Goal: Find specific page/section: Find specific page/section

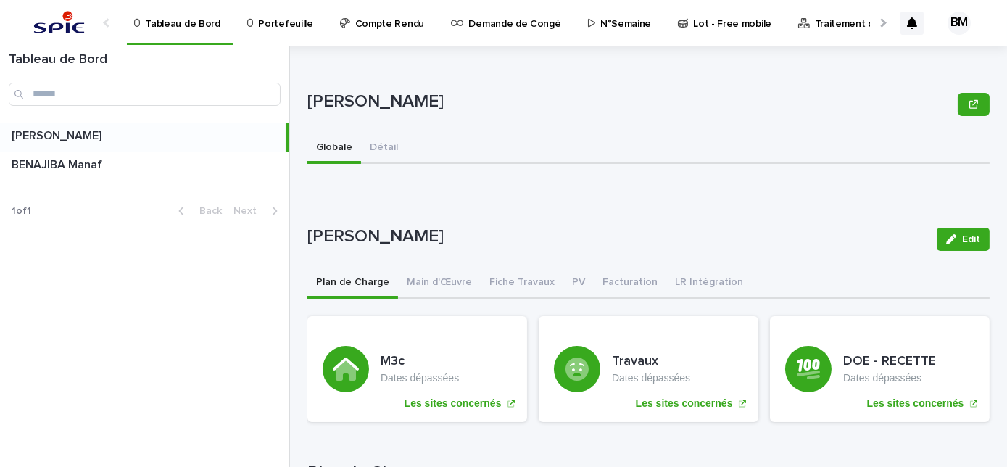
click at [265, 28] on p "Portefeuille" at bounding box center [285, 15] width 54 height 30
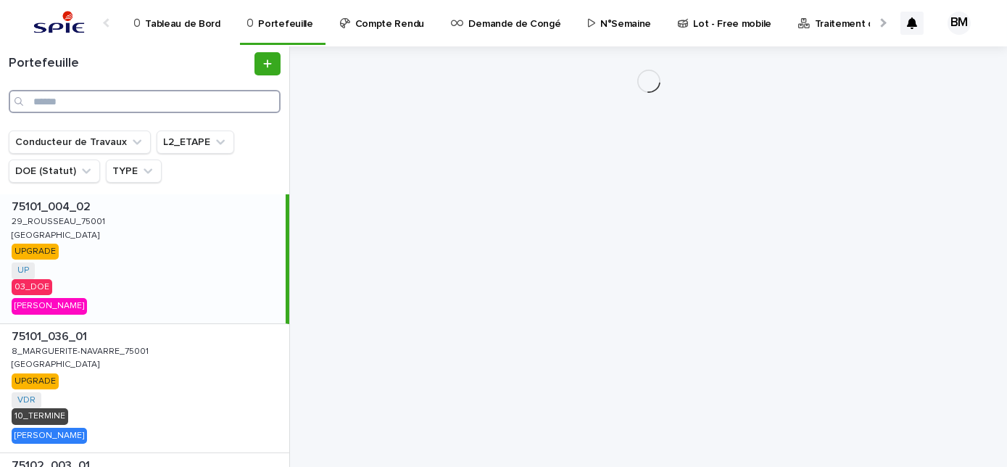
click at [204, 100] on input "Search" at bounding box center [145, 101] width 272 height 23
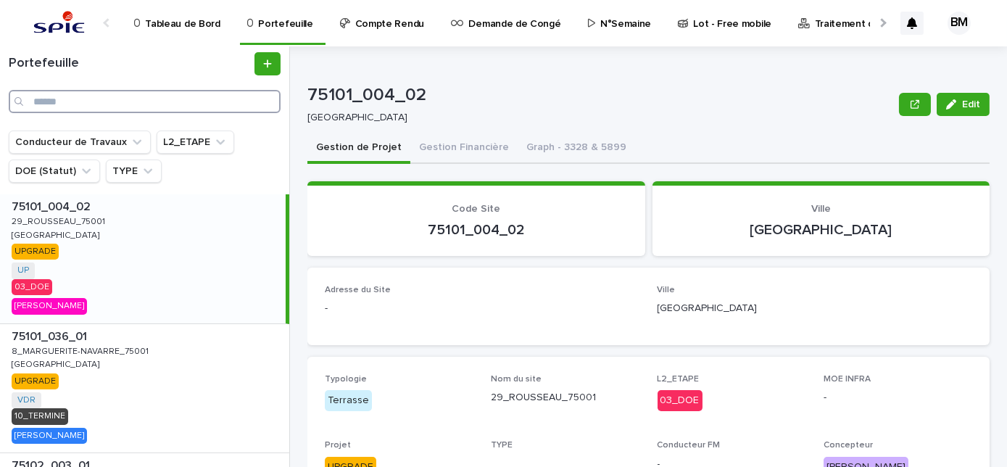
click at [204, 97] on input "Search" at bounding box center [145, 101] width 272 height 23
paste input "**********"
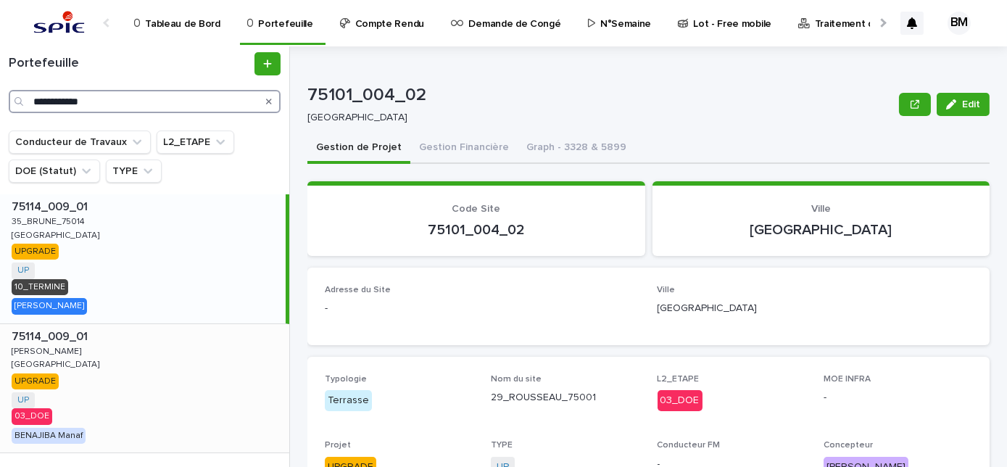
type input "**********"
click at [215, 359] on div "75114_009_01 75114_009_01 [PERSON_NAME] [PERSON_NAME][GEOGRAPHIC_DATA] [GEOGRAP…" at bounding box center [144, 388] width 289 height 129
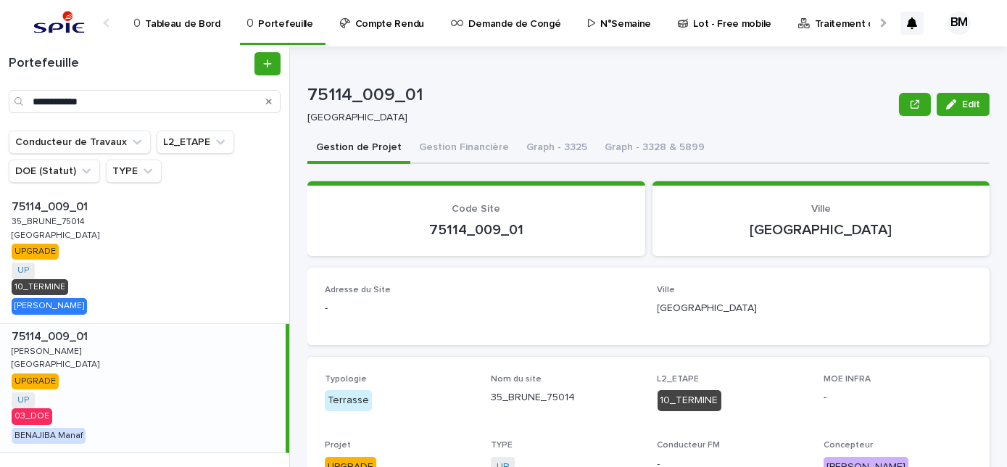
click at [227, 379] on div "75114_009_01 75114_009_01 [PERSON_NAME] [PERSON_NAME][GEOGRAPHIC_DATA] [GEOGRAP…" at bounding box center [143, 388] width 286 height 129
click at [473, 148] on button "Gestion Financière" at bounding box center [463, 148] width 107 height 30
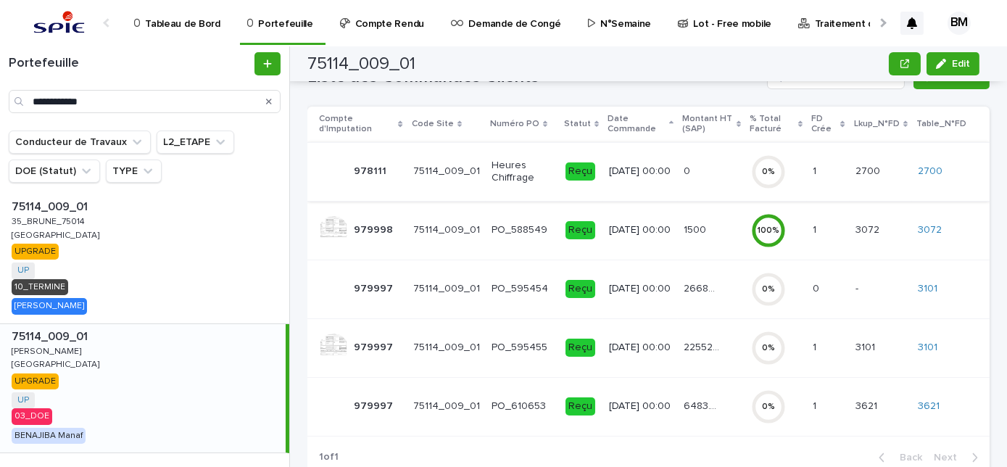
scroll to position [237, 0]
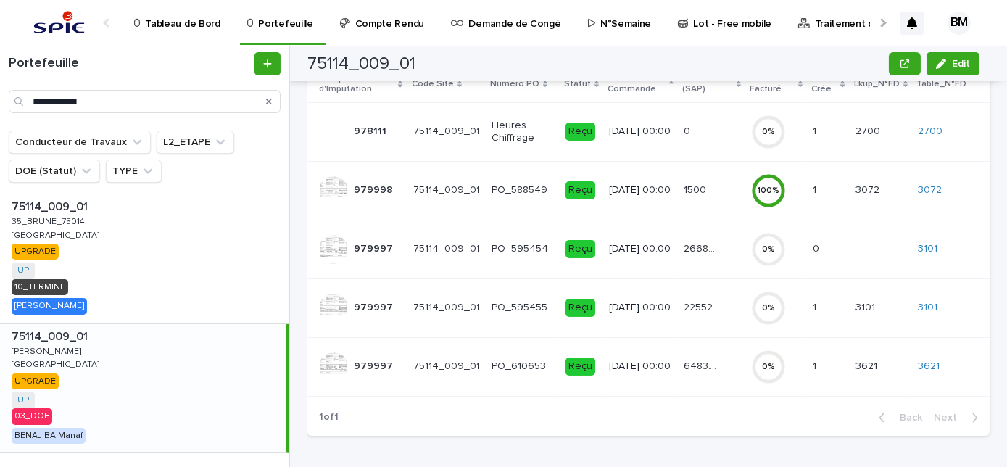
click at [667, 352] on td "[DATE] 00:00" at bounding box center [640, 366] width 75 height 59
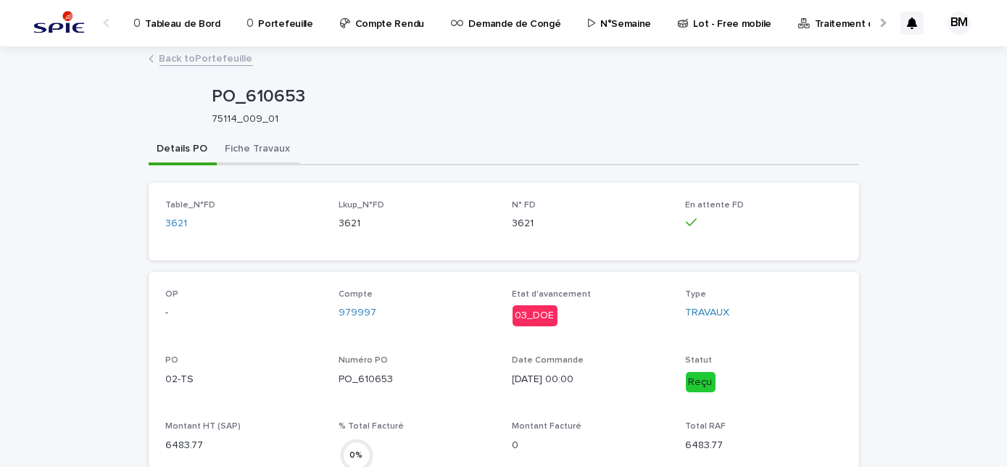
click at [261, 149] on button "Fiche Travaux" at bounding box center [258, 150] width 83 height 30
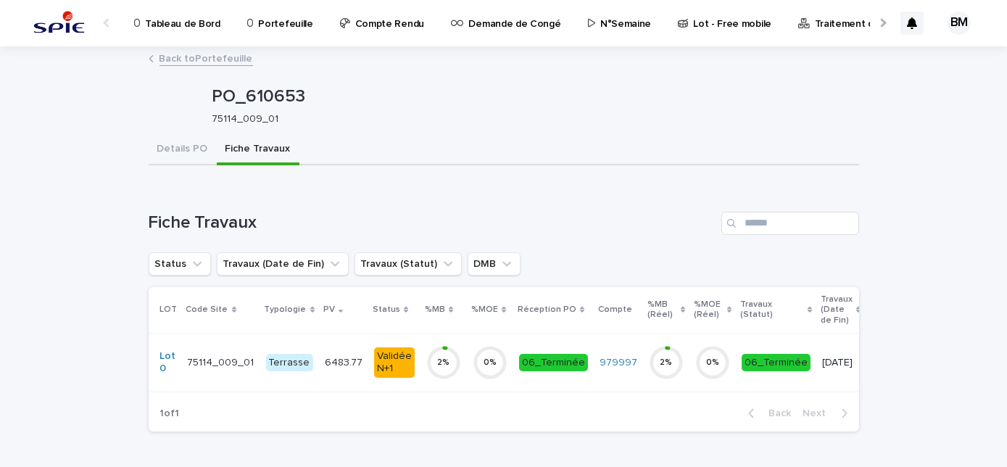
click at [386, 360] on div "Validée N+1" at bounding box center [394, 362] width 41 height 30
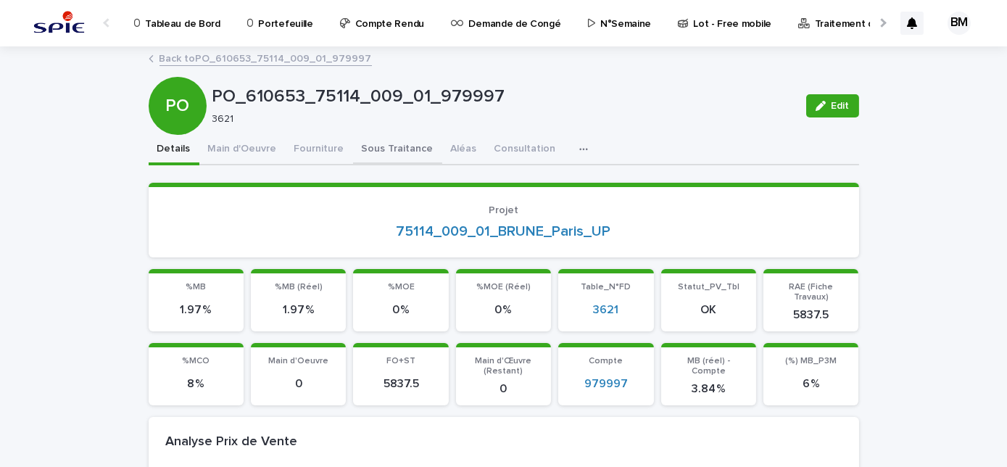
click at [377, 154] on button "Sous Traitance" at bounding box center [397, 150] width 89 height 30
